Goal: Find specific page/section: Find specific page/section

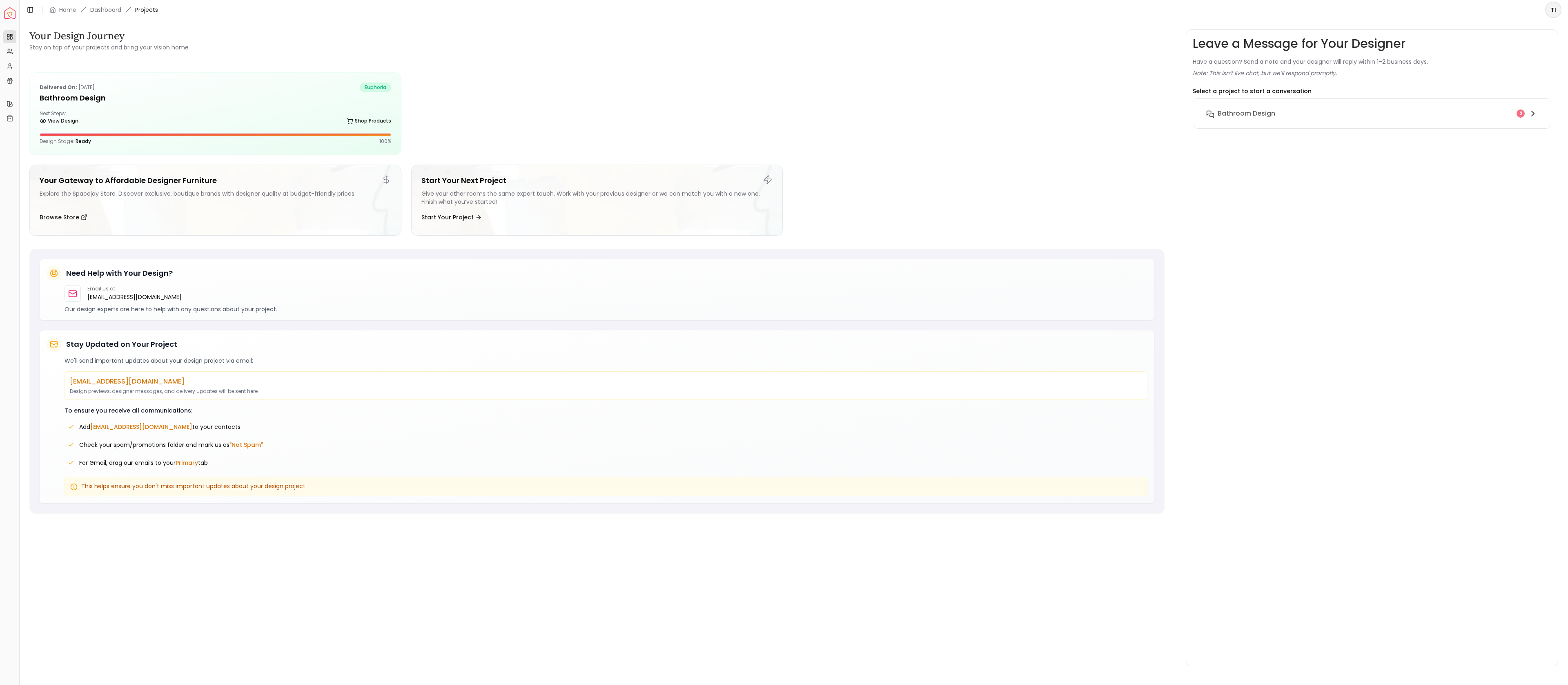
click at [351, 119] on icon at bounding box center [350, 121] width 7 height 7
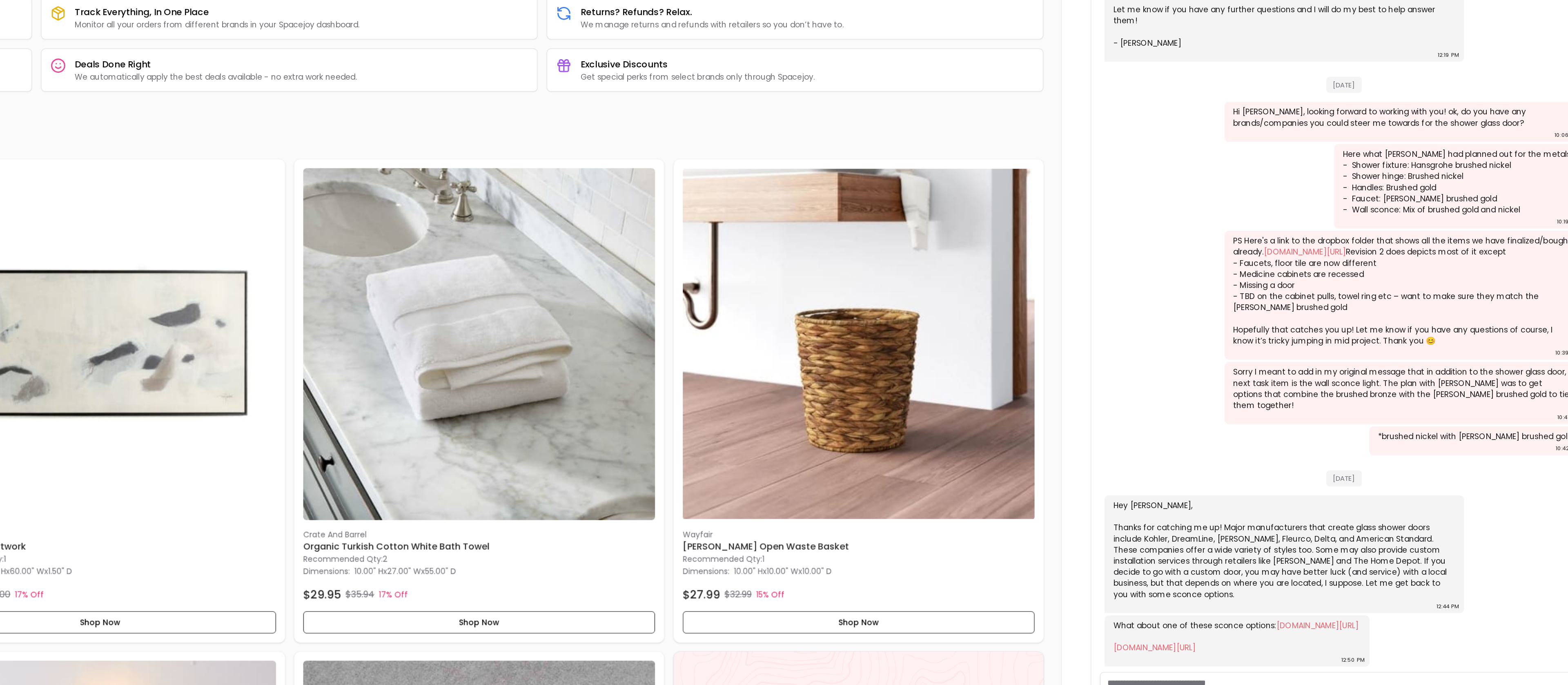
scroll to position [773, 0]
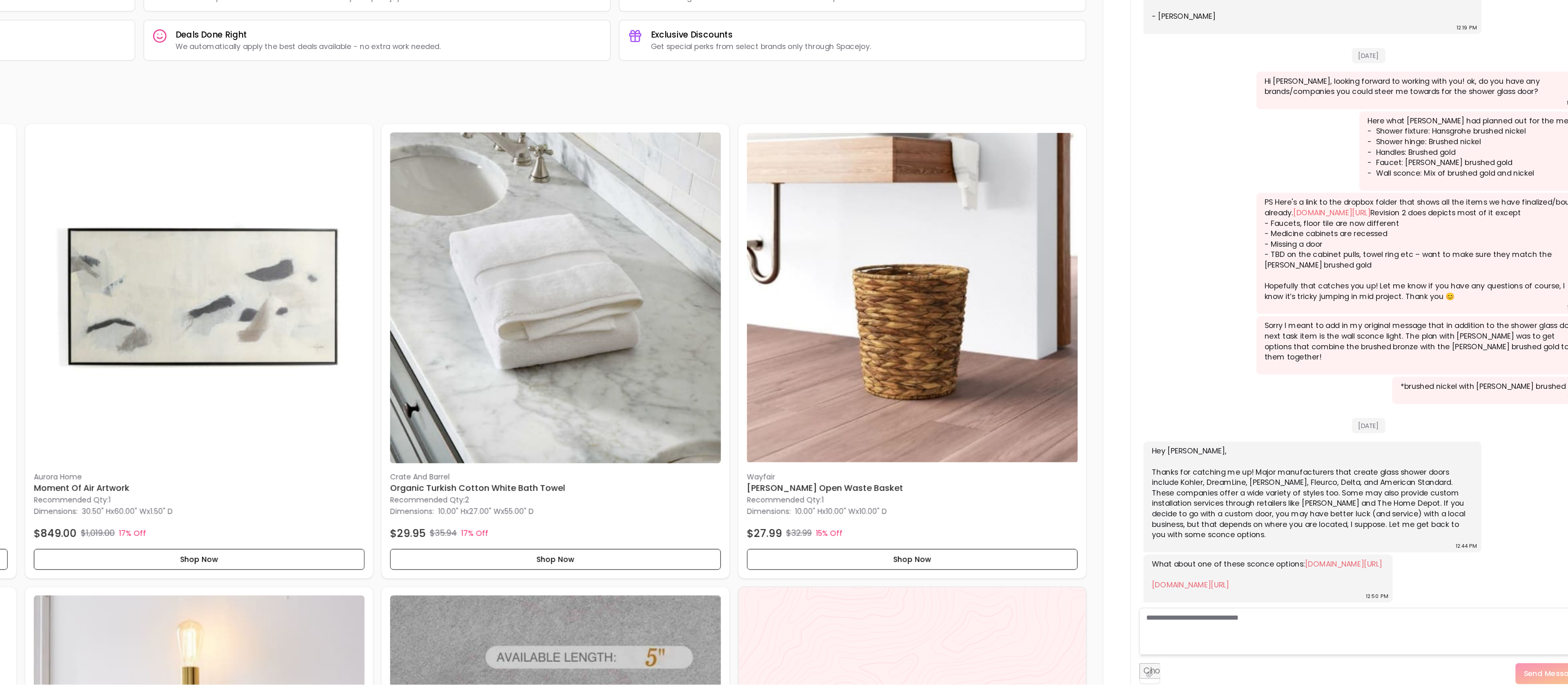
click at [1323, 571] on link "[DOMAIN_NAME][URL]" at bounding box center [1352, 575] width 60 height 8
click at [1263, 588] on link "[DOMAIN_NAME][URL]" at bounding box center [1233, 591] width 60 height 8
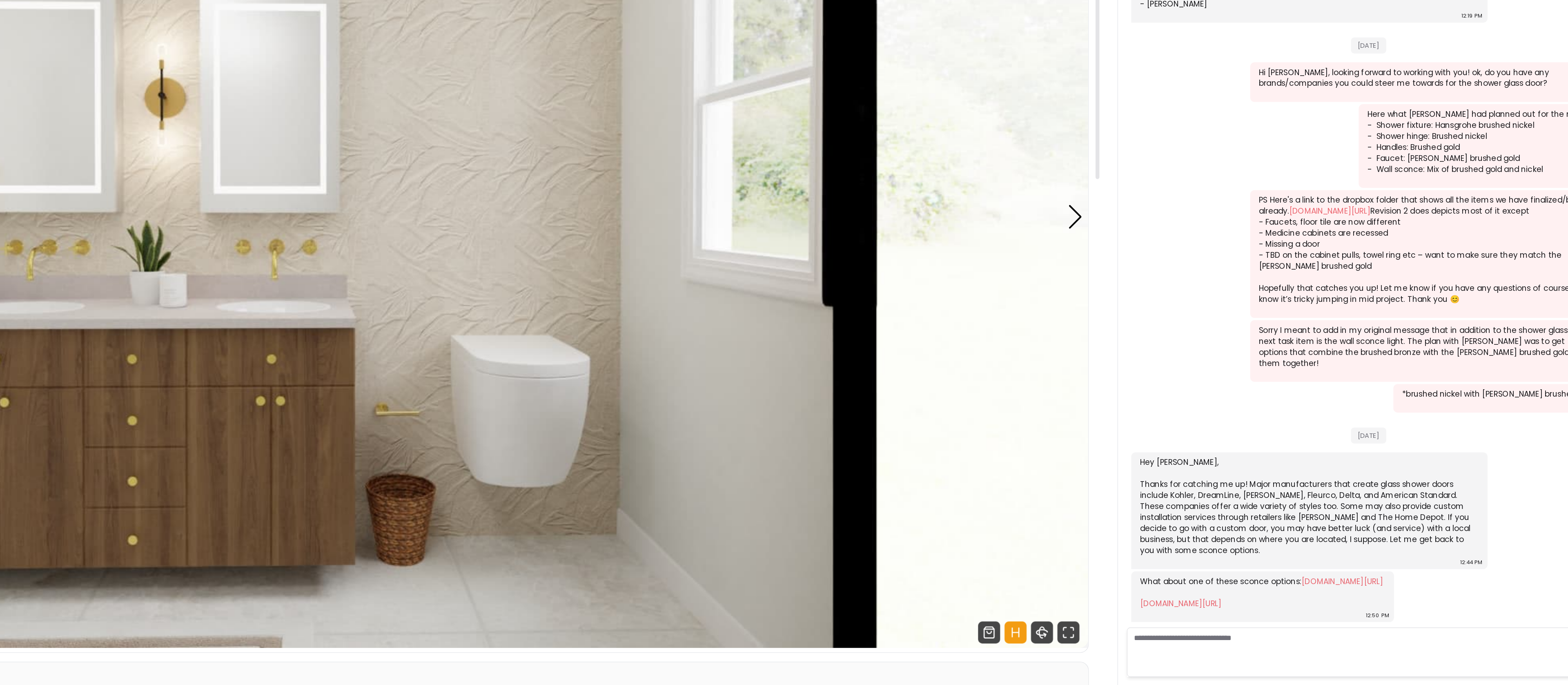
scroll to position [0, 0]
